Goal: Check status

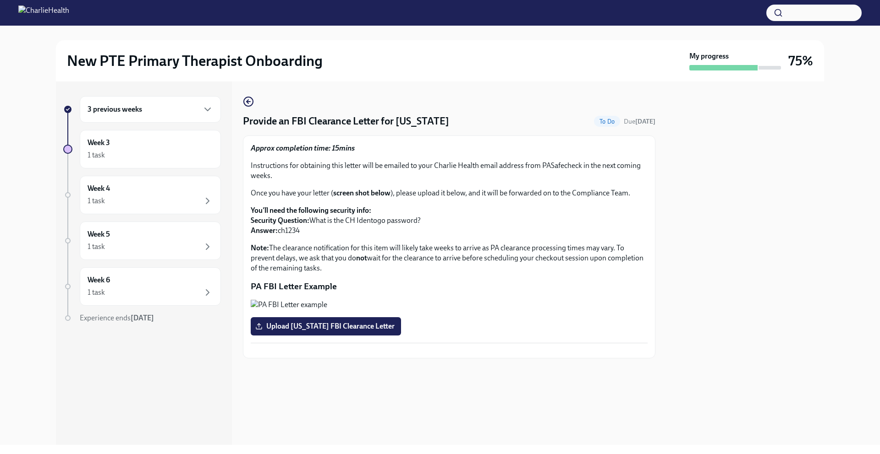
scroll to position [24, 0]
drag, startPoint x: 450, startPoint y: 239, endPoint x: 461, endPoint y: 239, distance: 11.0
click at [458, 243] on p "Note: The clearance notification for this item will likely take weeks to arrive…" at bounding box center [449, 258] width 397 height 30
click at [203, 104] on icon "button" at bounding box center [207, 109] width 11 height 11
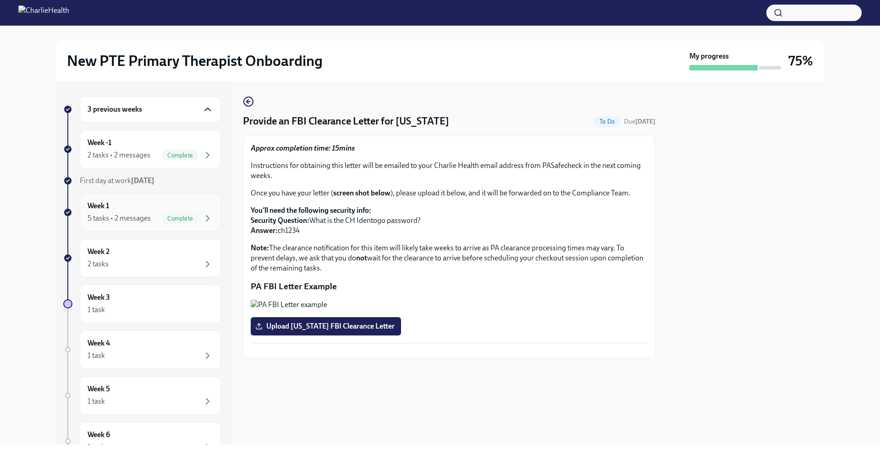
click at [154, 207] on div "Week 1 5 tasks • 2 messages Complete" at bounding box center [150, 212] width 126 height 23
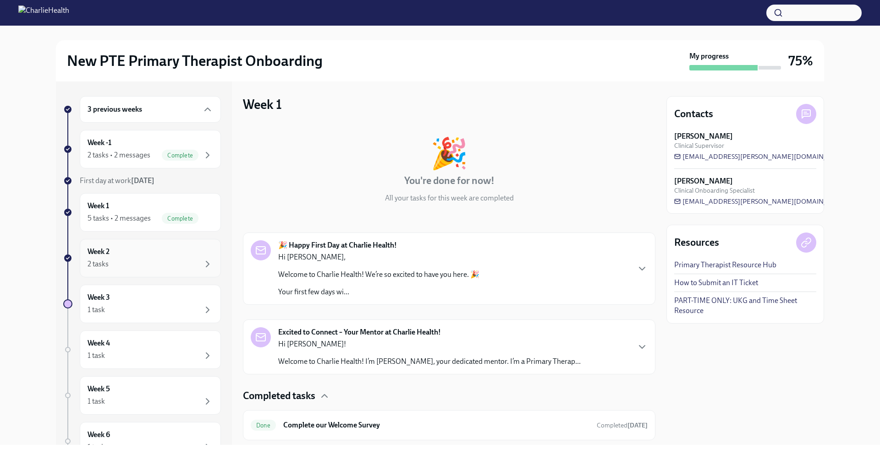
click at [149, 257] on div "Week 2 2 tasks" at bounding box center [150, 258] width 126 height 23
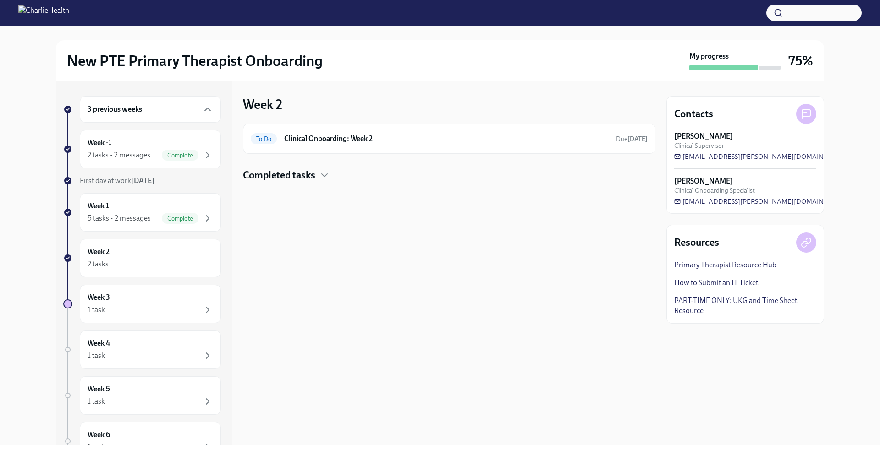
click at [316, 175] on div "Completed tasks" at bounding box center [449, 176] width 412 height 14
click at [369, 208] on h6 "Compliance Onboarding: Week 2" at bounding box center [436, 205] width 306 height 10
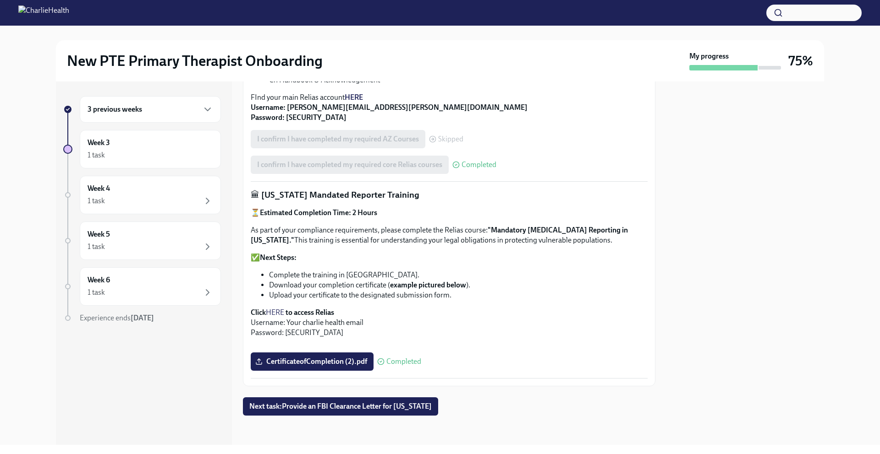
scroll to position [607, 0]
click at [166, 116] on div "3 previous weeks" at bounding box center [150, 109] width 141 height 27
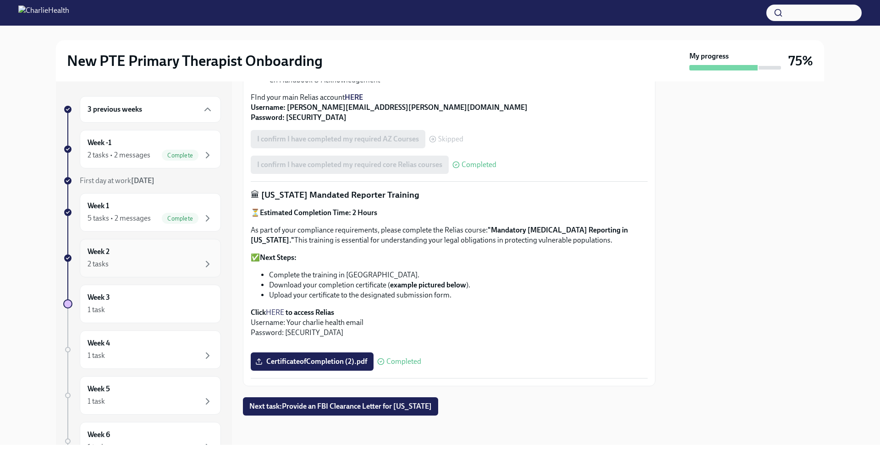
click at [167, 254] on div "Week 2 2 tasks" at bounding box center [150, 258] width 126 height 23
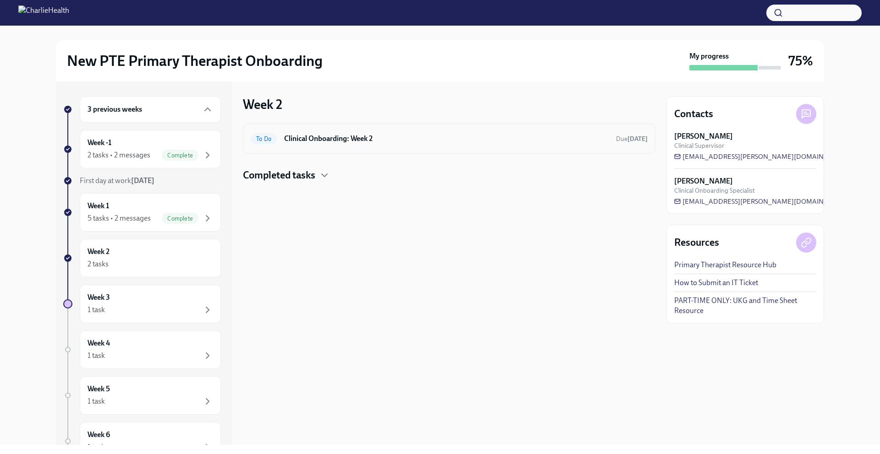
click at [379, 141] on h6 "Clinical Onboarding: Week 2" at bounding box center [446, 139] width 324 height 10
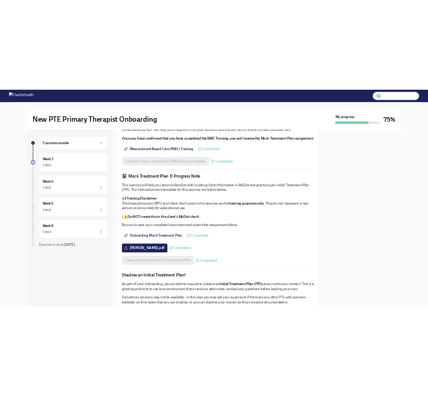
scroll to position [474, 0]
